Goal: Task Accomplishment & Management: Complete application form

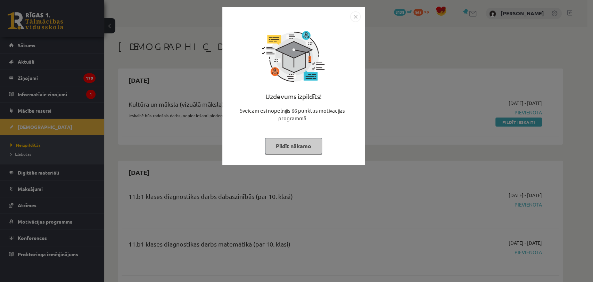
click at [300, 146] on button "Pildīt nākamo" at bounding box center [293, 146] width 57 height 16
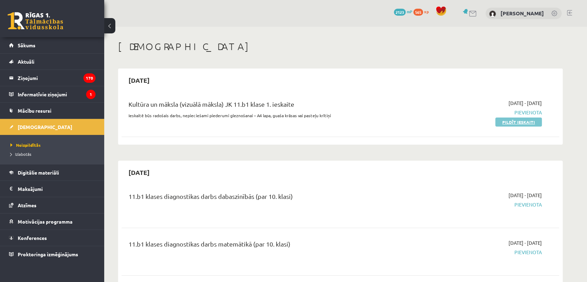
click at [508, 121] on link "Pildīt ieskaiti" at bounding box center [519, 121] width 47 height 9
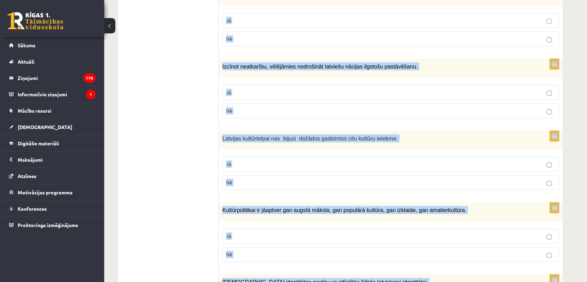
scroll to position [968, 0]
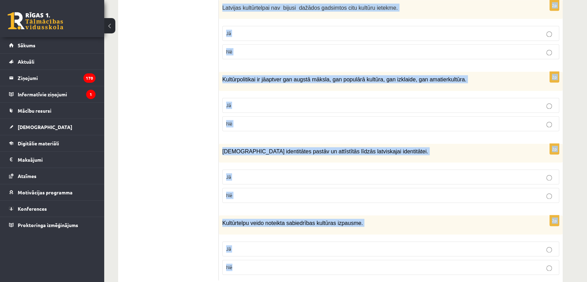
drag, startPoint x: 222, startPoint y: 135, endPoint x: 341, endPoint y: 242, distance: 160.2
copy form "Atzīmē vai apgalvojumi ir patiesi! 2p Kultūra nav īpašs sabiedrības esības izpa…"
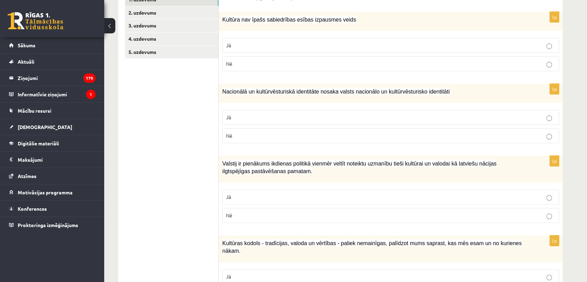
scroll to position [144, 0]
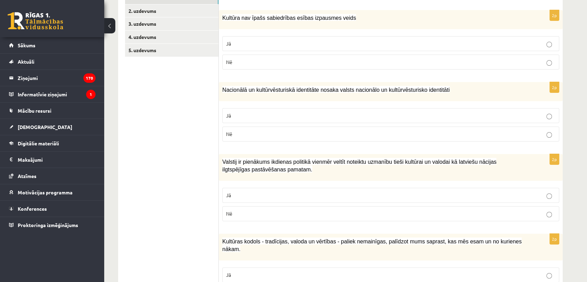
click at [477, 62] on p "Nē" at bounding box center [390, 61] width 329 height 7
click at [285, 114] on p "Jā" at bounding box center [390, 115] width 329 height 7
click at [298, 193] on p "Jā" at bounding box center [390, 194] width 329 height 7
click at [309, 271] on p "Jā" at bounding box center [390, 274] width 329 height 7
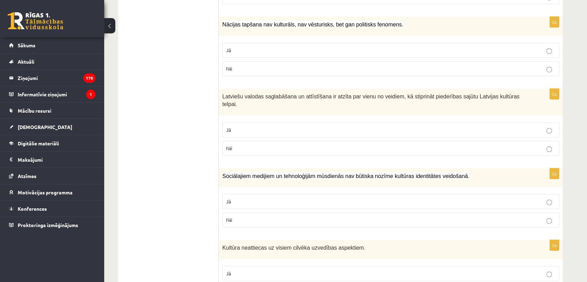
scroll to position [446, 0]
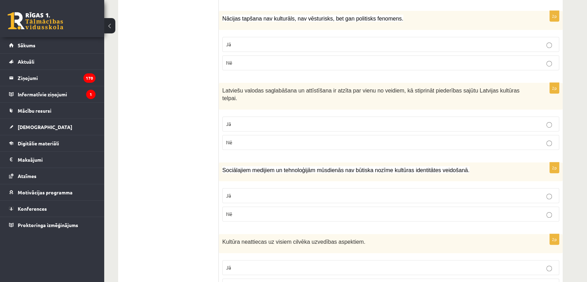
click at [488, 59] on p "Nē" at bounding box center [390, 62] width 329 height 7
click at [298, 116] on label "Jā" at bounding box center [390, 123] width 337 height 15
click at [267, 210] on p "Nē" at bounding box center [390, 213] width 329 height 7
click at [259, 278] on label "Nē" at bounding box center [390, 285] width 337 height 15
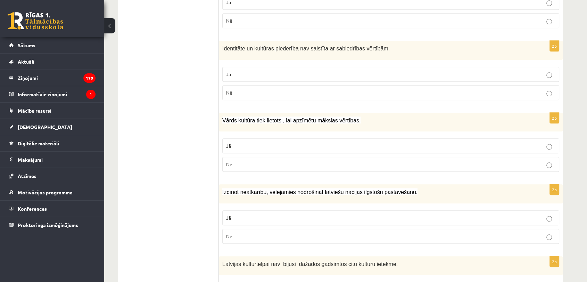
scroll to position [720, 0]
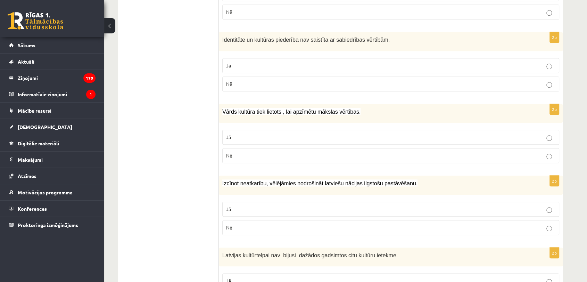
click at [516, 80] on p "Nē" at bounding box center [390, 83] width 329 height 7
click at [498, 133] on p "Jā" at bounding box center [390, 136] width 329 height 7
click at [285, 205] on p "Jā" at bounding box center [390, 208] width 329 height 7
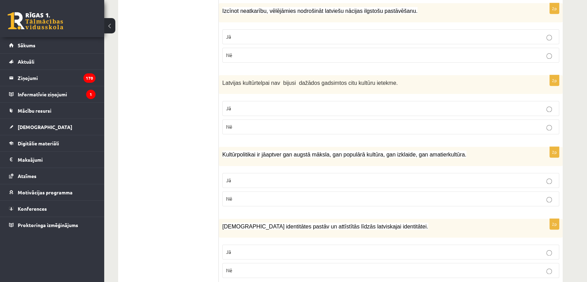
scroll to position [891, 0]
click at [485, 124] on p "Nē" at bounding box center [390, 127] width 329 height 7
click at [466, 178] on p "Jā" at bounding box center [390, 181] width 329 height 7
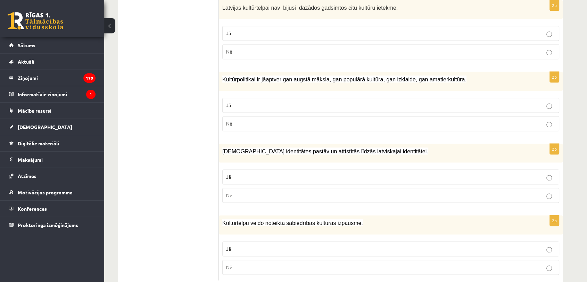
click at [500, 169] on label "Jā" at bounding box center [390, 176] width 337 height 15
click at [487, 245] on p "Jā" at bounding box center [390, 248] width 329 height 7
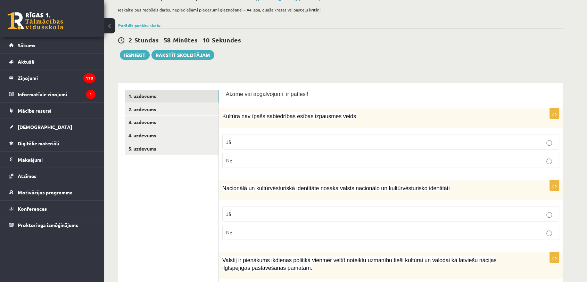
scroll to position [0, 0]
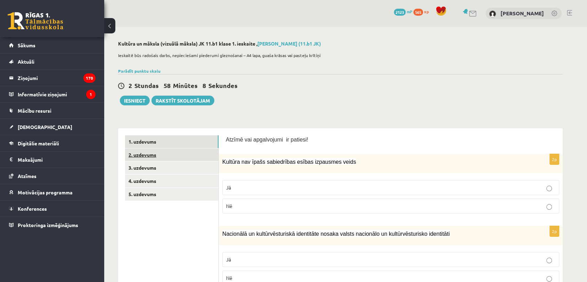
click at [185, 155] on link "2. uzdevums" at bounding box center [171, 154] width 93 height 13
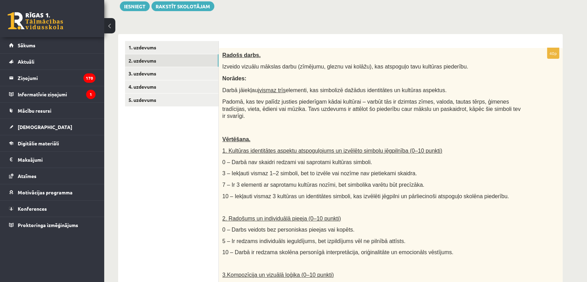
scroll to position [115, 0]
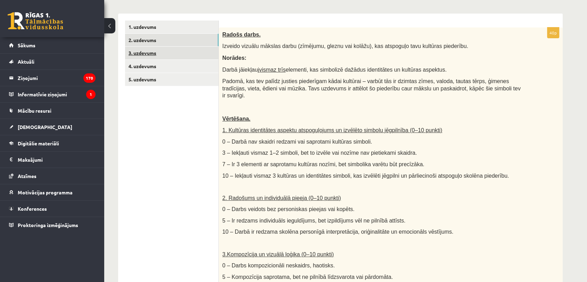
click at [209, 53] on link "3. uzdevums" at bounding box center [171, 53] width 93 height 13
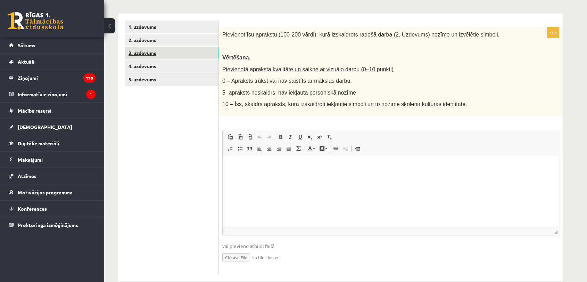
scroll to position [0, 0]
click at [196, 60] on link "4. uzdevums" at bounding box center [171, 66] width 93 height 13
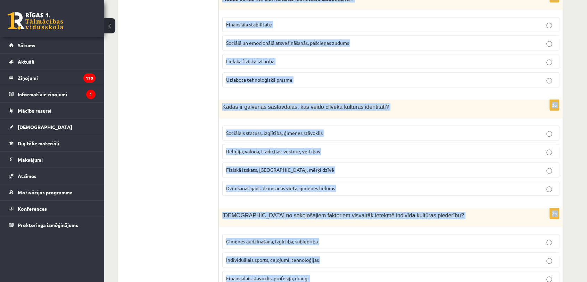
scroll to position [955, 0]
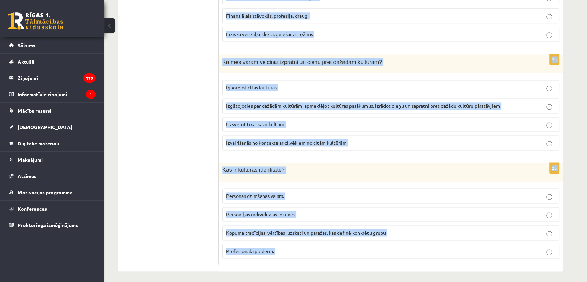
drag, startPoint x: 221, startPoint y: 36, endPoint x: 334, endPoint y: 297, distance: 284.7
copy form "Kas ir kultūras piederība? Piederība noteiktam ģimenes kokam Piederība noteikta…"
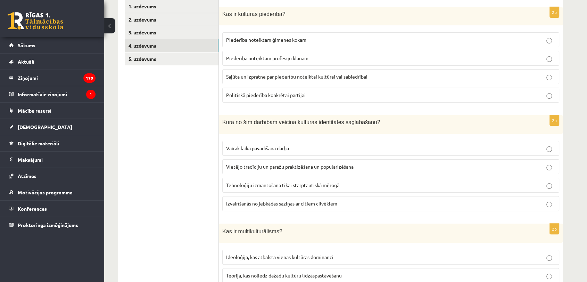
scroll to position [136, 0]
click at [454, 79] on p "Sajūta un izpratne par piederību noteiktai kultūrai vai sabiedrībai" at bounding box center [390, 75] width 329 height 7
drag, startPoint x: 454, startPoint y: 79, endPoint x: 176, endPoint y: 104, distance: 279.1
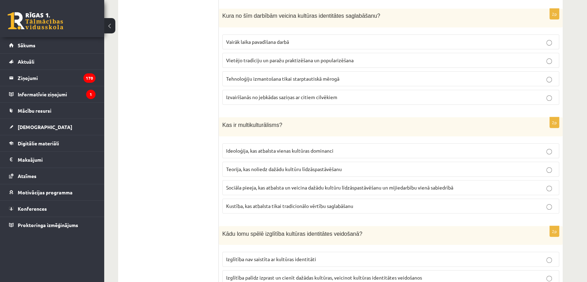
scroll to position [248, 0]
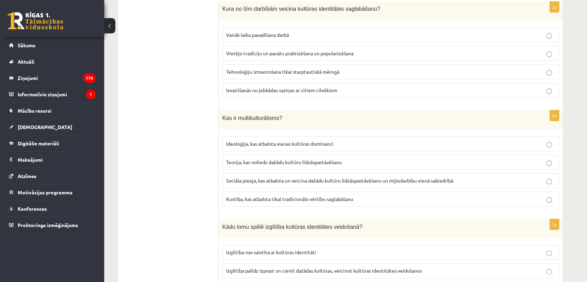
click at [286, 52] on span "Vietējo tradīciju un paražu praktizēšana un popularizēšana" at bounding box center [290, 53] width 128 height 6
click at [267, 182] on p "Sociāla pieeja, kas atbalsta un veicina dažādu kultūru līdzāspastāvēšanu un mij…" at bounding box center [390, 180] width 329 height 7
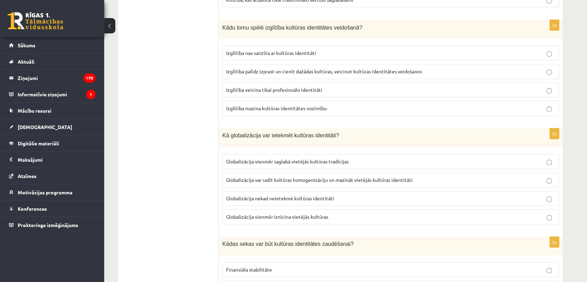
scroll to position [452, 0]
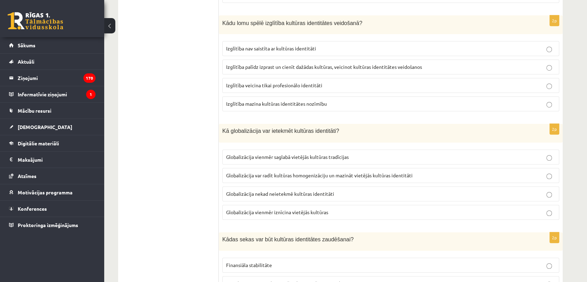
click at [345, 64] on span "Izglītība palīdz izprast un cienīt dažādas kultūras, veicinot kultūras identitā…" at bounding box center [324, 67] width 196 height 6
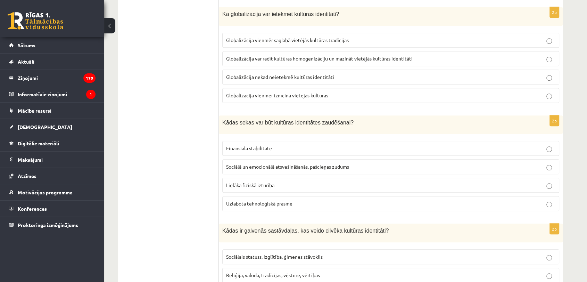
scroll to position [573, 0]
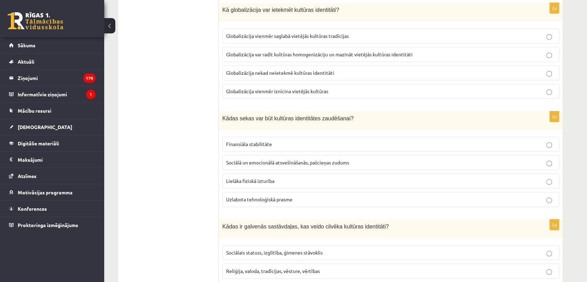
click at [338, 54] on span "Globalizācija var radīt kultūras homogenizāciju un mazināt vietējās kultūras id…" at bounding box center [319, 54] width 187 height 6
click at [307, 162] on span "Sociālā un emocionālā atsvešināšanās, pašcieņas zudums" at bounding box center [287, 162] width 123 height 6
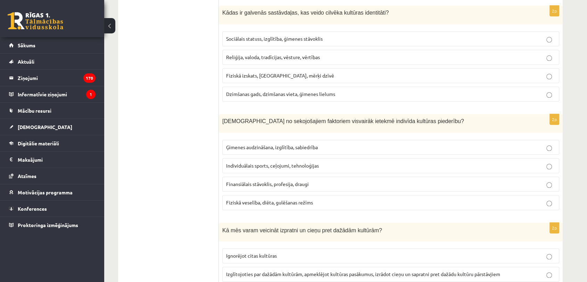
scroll to position [788, 0]
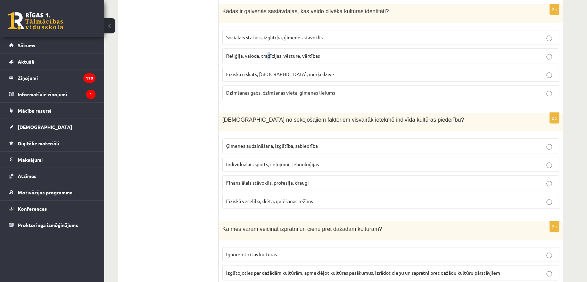
click at [269, 52] on span "Reliģija, valoda, tradīcijas, vēsture, vērtības" at bounding box center [273, 55] width 94 height 6
click at [315, 57] on p "Reliģija, valoda, tradīcijas, vēsture, vērtības" at bounding box center [390, 55] width 329 height 7
click at [263, 142] on span "Ģimenes audzināšana, izglītība, sabiedrība" at bounding box center [272, 145] width 92 height 6
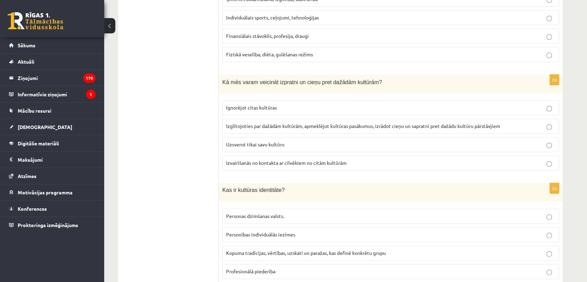
scroll to position [955, 0]
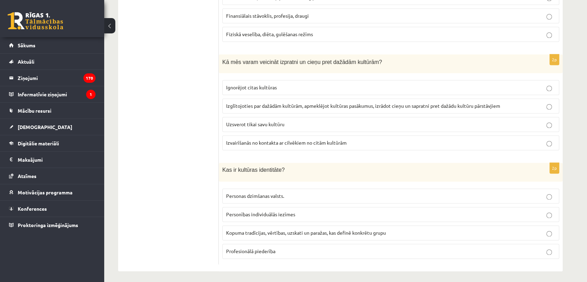
click at [226, 104] on label "Izglītojoties par dažādām kultūrām, apmeklējot kultūras pasākumus, izrādot cieņ…" at bounding box center [390, 105] width 337 height 15
click at [298, 232] on p "Kopuma tradīcijas, vērtības, uzskati un paražas, kas definē konkrētu grupu" at bounding box center [390, 232] width 329 height 7
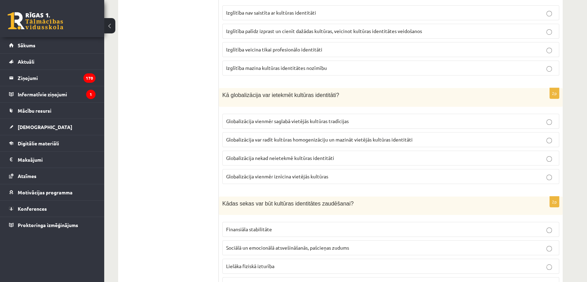
scroll to position [0, 0]
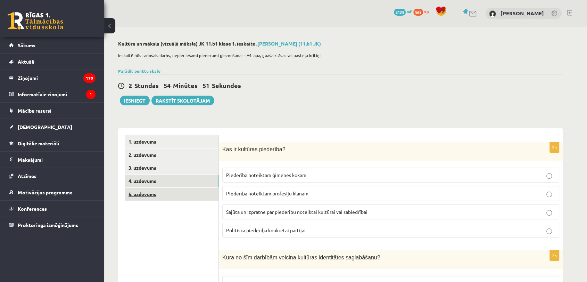
click at [177, 197] on link "5. uzdevums" at bounding box center [171, 194] width 93 height 13
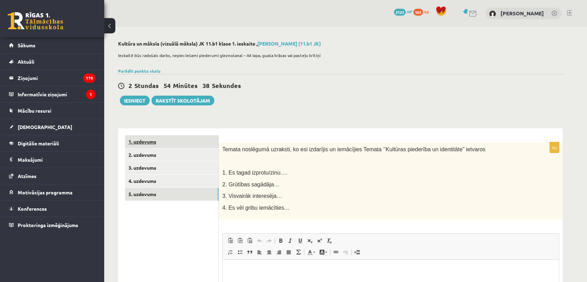
click at [157, 144] on link "1. uzdevums" at bounding box center [171, 141] width 93 height 13
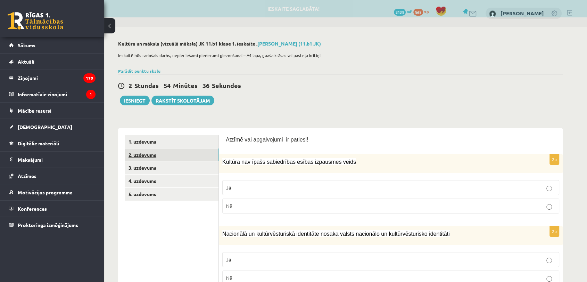
click at [164, 156] on link "2. uzdevums" at bounding box center [171, 154] width 93 height 13
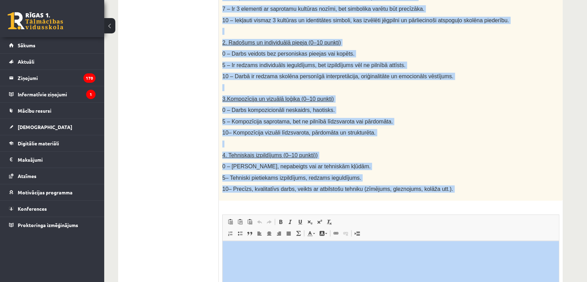
scroll to position [361, 0]
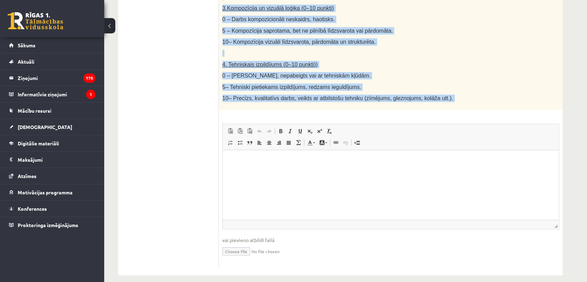
drag, startPoint x: 222, startPoint y: 39, endPoint x: 437, endPoint y: 107, distance: 225.3
click at [437, 107] on div "40p Radošs darbs. Izveido vizuālu mākslas darbu (zīmējumu, gleznu vai kolāžu), …" at bounding box center [391, 24] width 344 height 487
copy div "Radošs darbs. Izveido vizuālu mākslas darbu (zīmējumu, gleznu vai kolāžu), kas …"
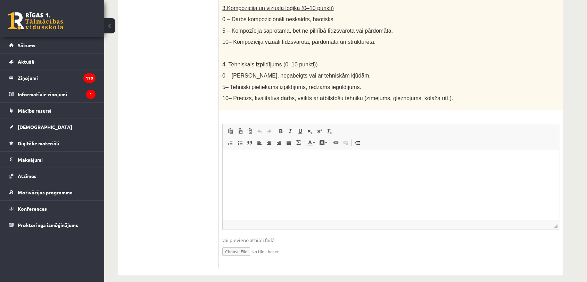
click at [181, 122] on ul "1. uzdevums 2. uzdevums 3. uzdevums 4. uzdevums 5. uzdevums" at bounding box center [172, 21] width 94 height 494
click at [242, 245] on input "file" at bounding box center [390, 251] width 337 height 14
type input "**********"
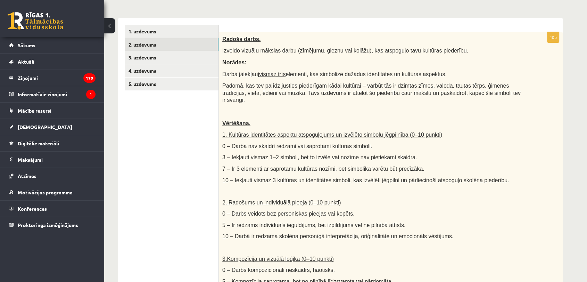
scroll to position [88, 0]
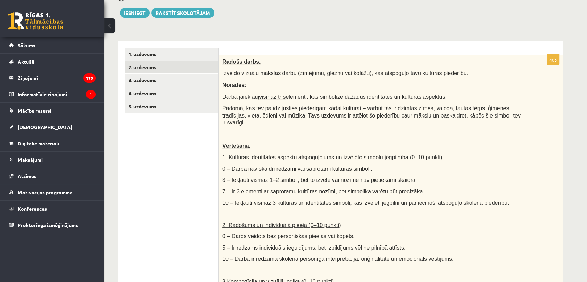
click at [168, 61] on link "2. uzdevums" at bounding box center [171, 67] width 93 height 13
click at [166, 81] on link "3. uzdevums" at bounding box center [171, 80] width 93 height 13
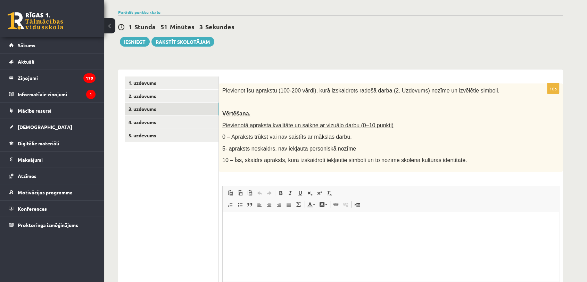
scroll to position [0, 0]
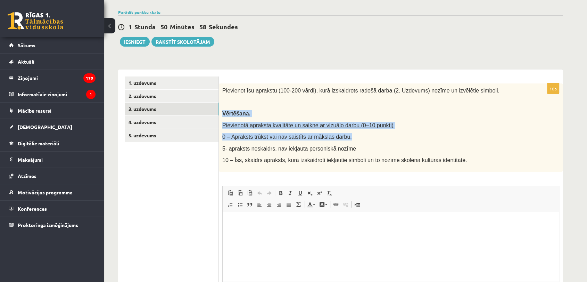
drag, startPoint x: 577, startPoint y: 104, endPoint x: 580, endPoint y: 129, distance: 25.2
click at [580, 129] on div "**********" at bounding box center [345, 159] width 483 height 383
click at [582, 115] on div "**********" at bounding box center [345, 159] width 483 height 383
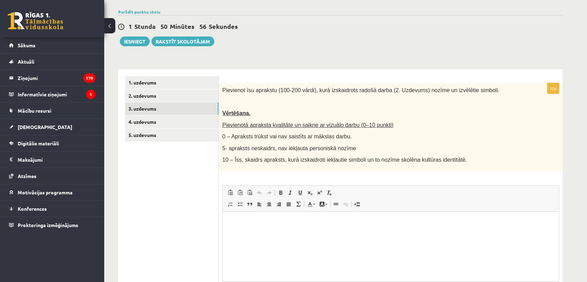
click at [537, 157] on div "Pievienot īsu aprakstu (100-200 vārdi), kurā izskaidrots radošā darba (2. Uzdev…" at bounding box center [391, 127] width 344 height 88
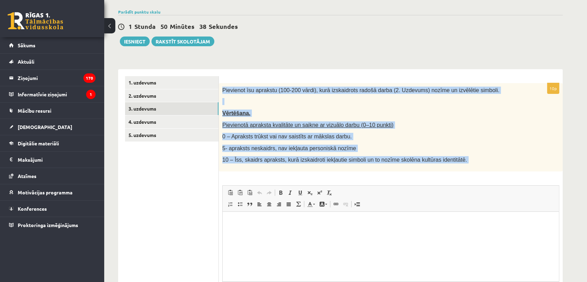
drag, startPoint x: 221, startPoint y: 90, endPoint x: 438, endPoint y: 174, distance: 232.6
click at [438, 174] on div "10p Pievienot īsu aprakstu (100-200 vārdi), kurā izskaidrots radošā darba (2. U…" at bounding box center [391, 206] width 344 height 247
copy div "Pievienot īsu aprakstu (100-200 vārdi), kurā izskaidrots radošā darba (2. Uzdev…"
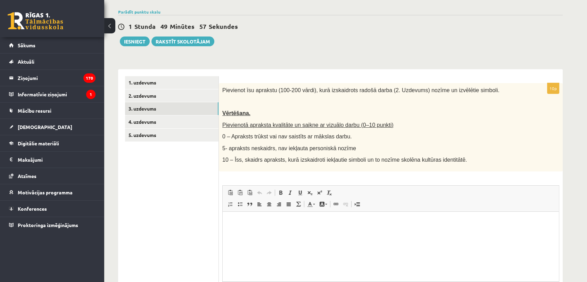
click at [298, 233] on html at bounding box center [391, 222] width 336 height 21
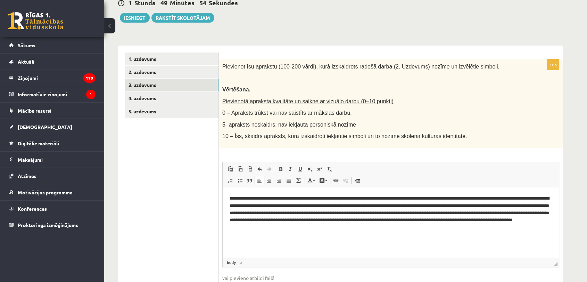
scroll to position [108, 0]
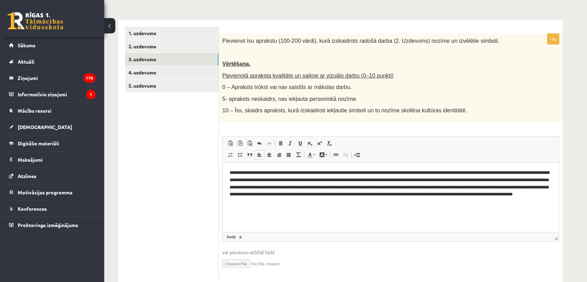
click at [494, 196] on p "**********" at bounding box center [391, 187] width 323 height 36
click at [503, 180] on p "**********" at bounding box center [391, 187] width 323 height 36
click at [364, 209] on html "**********" at bounding box center [391, 187] width 336 height 50
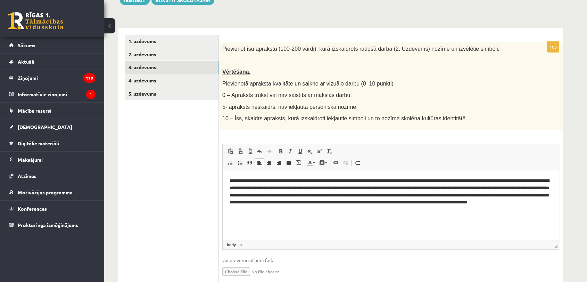
scroll to position [98, 0]
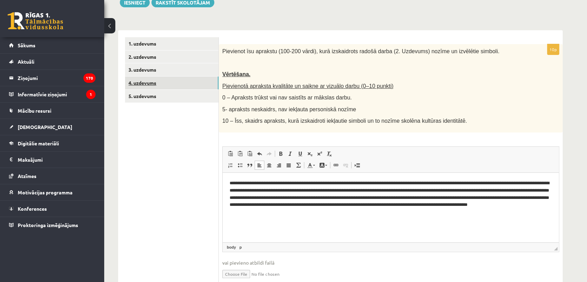
click at [142, 80] on link "4. uzdevums" at bounding box center [171, 82] width 93 height 13
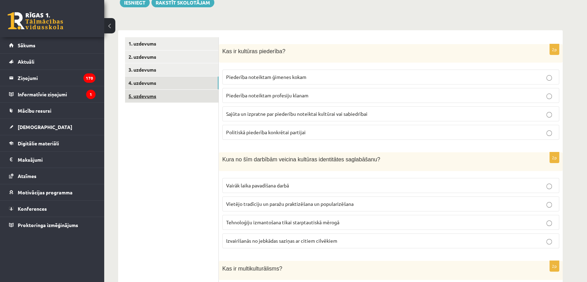
click at [151, 91] on link "5. uzdevums" at bounding box center [171, 96] width 93 height 13
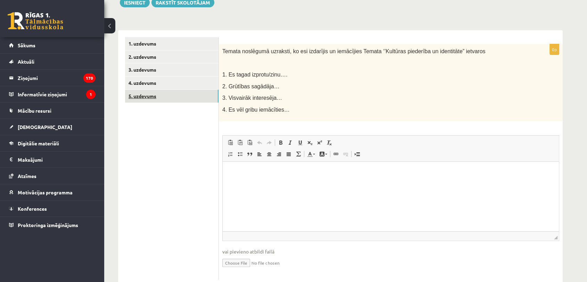
scroll to position [0, 0]
click at [164, 44] on link "1. uzdevums" at bounding box center [171, 43] width 93 height 13
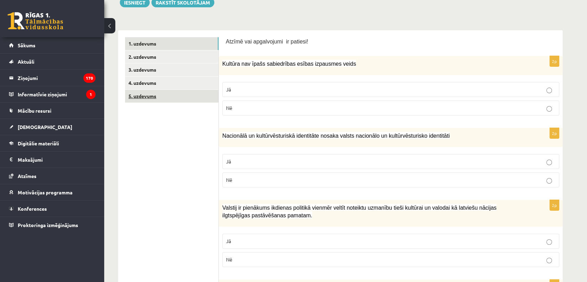
click at [157, 96] on link "5. uzdevums" at bounding box center [171, 96] width 93 height 13
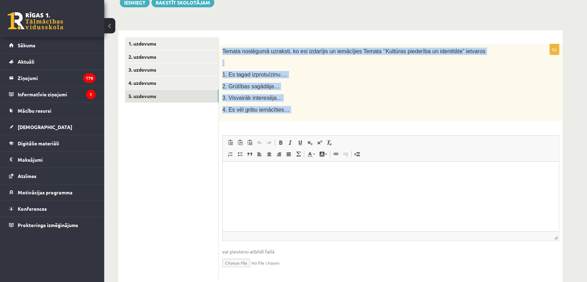
drag, startPoint x: 220, startPoint y: 49, endPoint x: 297, endPoint y: 130, distance: 111.6
click at [297, 130] on div "0p Temata noslēgumā uzraksti, ko esi izdarījis un iemācījies Temata ‘’Kultūras …" at bounding box center [391, 162] width 344 height 236
copy div "Temata noslēgumā uzraksti, ko esi izdarījis un iemācījies Temata ‘’Kultūras pie…"
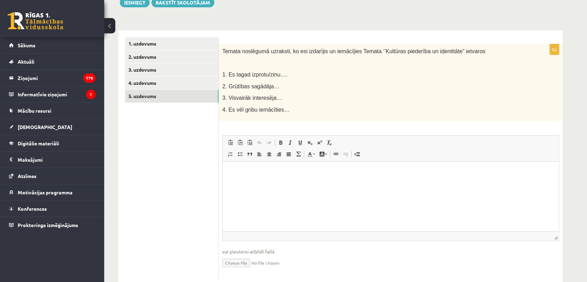
click at [248, 183] on html at bounding box center [391, 172] width 336 height 21
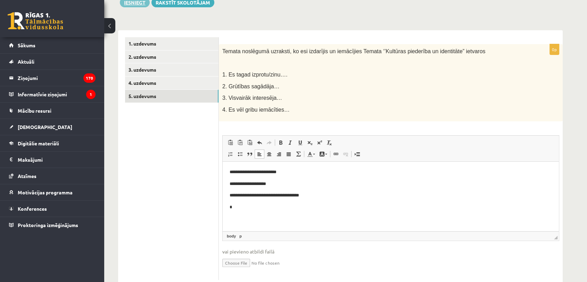
click at [144, 2] on button "Iesniegt" at bounding box center [135, 3] width 30 height 10
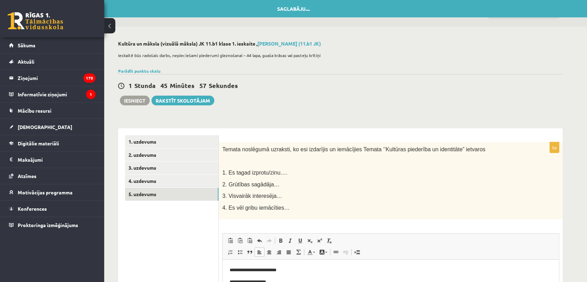
click at [587, 47] on div "**********" at bounding box center [345, 213] width 483 height 372
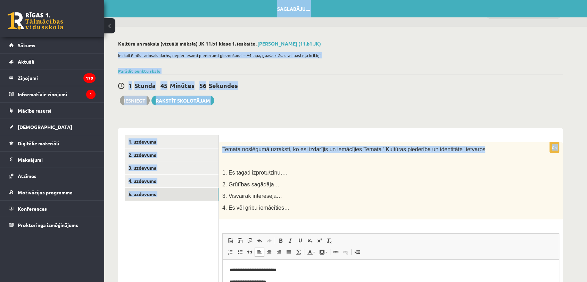
drag, startPoint x: 587, startPoint y: 47, endPoint x: 591, endPoint y: 106, distance: 59.3
click at [587, 106] on html "0 Dāvanas 2123 mP 565 xp Aleksejs Bukovskis Sākums Aktuāli Kā mācīties eSKOLĀ K…" at bounding box center [293, 141] width 587 height 282
click at [556, 91] on div "1 Stunda 45 Minūtes 54 Sekundes Saglabāju.... Iesniegt Rakstīt skolotājam" at bounding box center [340, 89] width 445 height 31
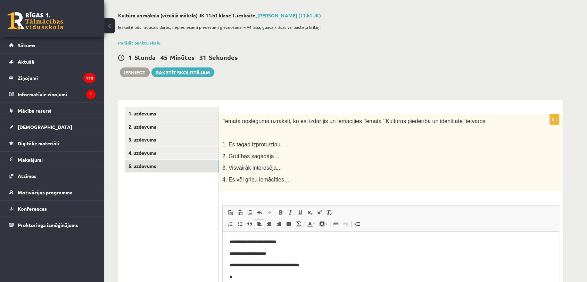
scroll to position [47, 0]
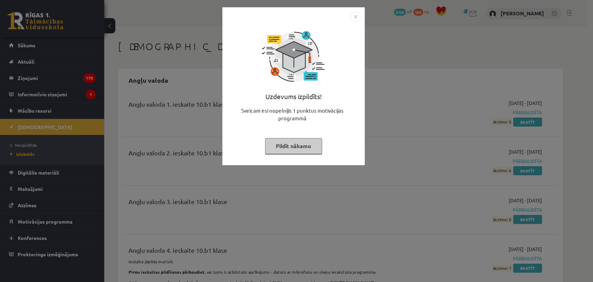
click at [307, 145] on button "Pildīt nākamo" at bounding box center [293, 146] width 57 height 16
